Goal: Task Accomplishment & Management: Complete application form

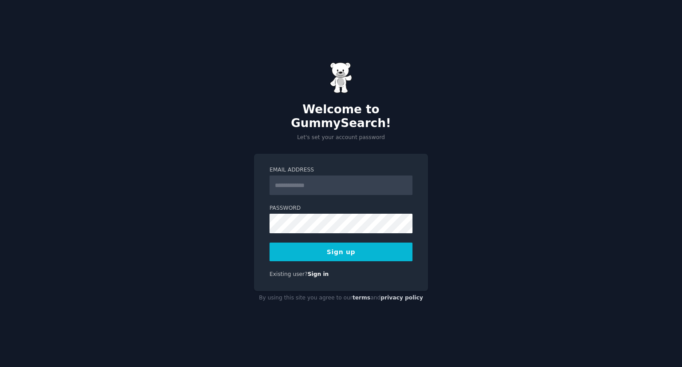
click at [310, 176] on input "Email Address" at bounding box center [340, 185] width 143 height 20
type input "**********"
click at [332, 242] on button "Sign up" at bounding box center [340, 251] width 143 height 19
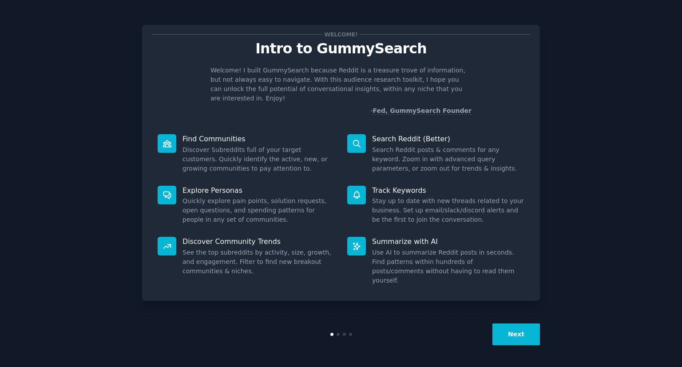
click at [509, 334] on button "Next" at bounding box center [515, 334] width 47 height 22
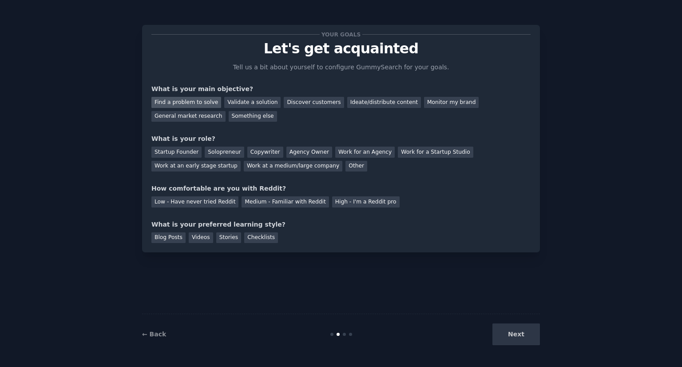
click at [180, 105] on div "Find a problem to solve" at bounding box center [186, 102] width 70 height 11
click at [249, 102] on div "Validate a solution" at bounding box center [252, 102] width 56 height 11
click at [189, 101] on div "Find a problem to solve" at bounding box center [186, 102] width 70 height 11
click at [238, 103] on div "Validate a solution" at bounding box center [252, 102] width 56 height 11
click at [174, 103] on div "Find a problem to solve" at bounding box center [186, 102] width 70 height 11
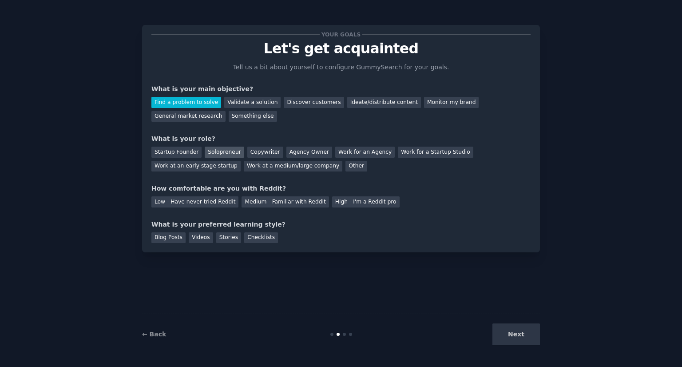
click at [223, 151] on div "Solopreneur" at bounding box center [224, 151] width 39 height 11
click at [252, 201] on div "Medium - Familiar with Reddit" at bounding box center [284, 201] width 87 height 11
click at [202, 237] on div "Videos" at bounding box center [201, 237] width 24 height 11
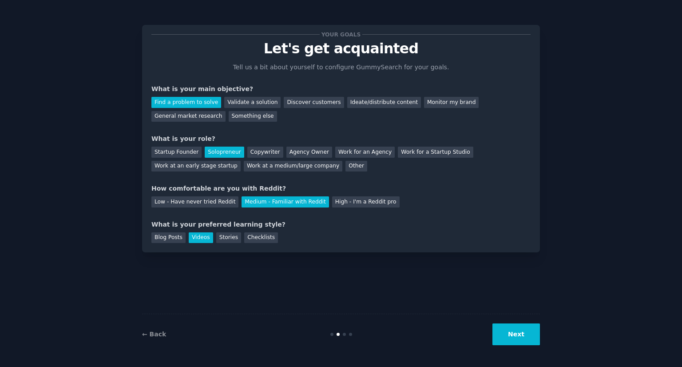
click at [528, 335] on button "Next" at bounding box center [515, 334] width 47 height 22
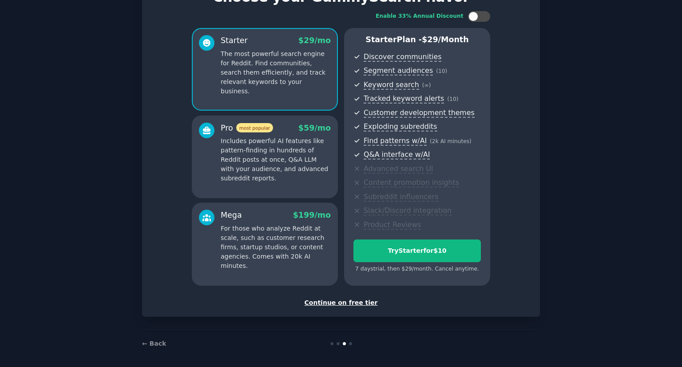
scroll to position [54, 0]
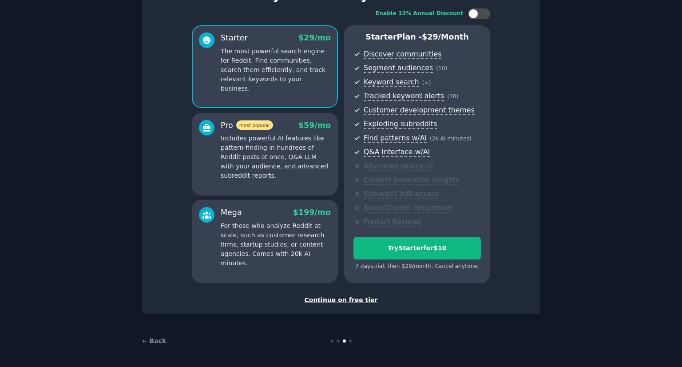
click at [351, 297] on div "Continue on free tier" at bounding box center [340, 299] width 379 height 9
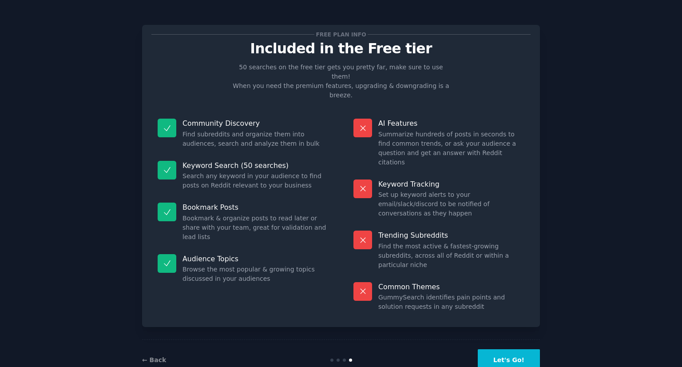
click at [503, 349] on button "Let's Go!" at bounding box center [508, 360] width 62 height 22
